Goal: Check status

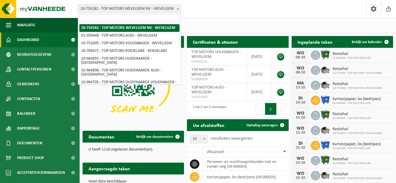
click at [178, 9] on span at bounding box center [178, 9] width 6 height 8
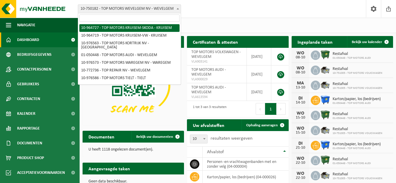
scroll to position [80, 0]
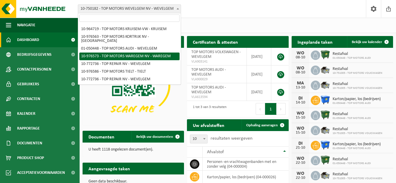
select select "158918"
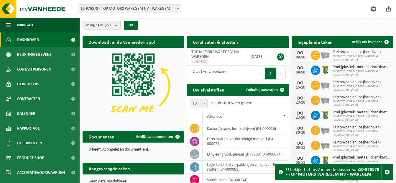
click at [299, 55] on div "09-10" at bounding box center [301, 57] width 12 height 4
